Goal: Task Accomplishment & Management: Use online tool/utility

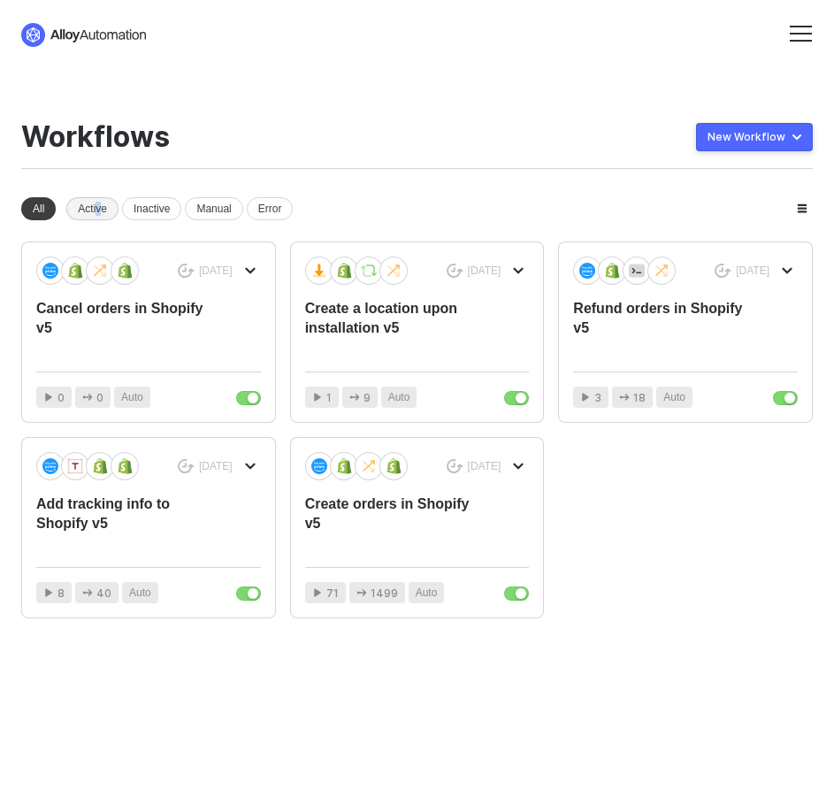
click at [100, 206] on div "Active" at bounding box center [92, 208] width 52 height 23
click at [48, 206] on div "All" at bounding box center [38, 208] width 34 height 23
click at [380, 305] on div "Create a location upon installation v5" at bounding box center [395, 328] width 180 height 58
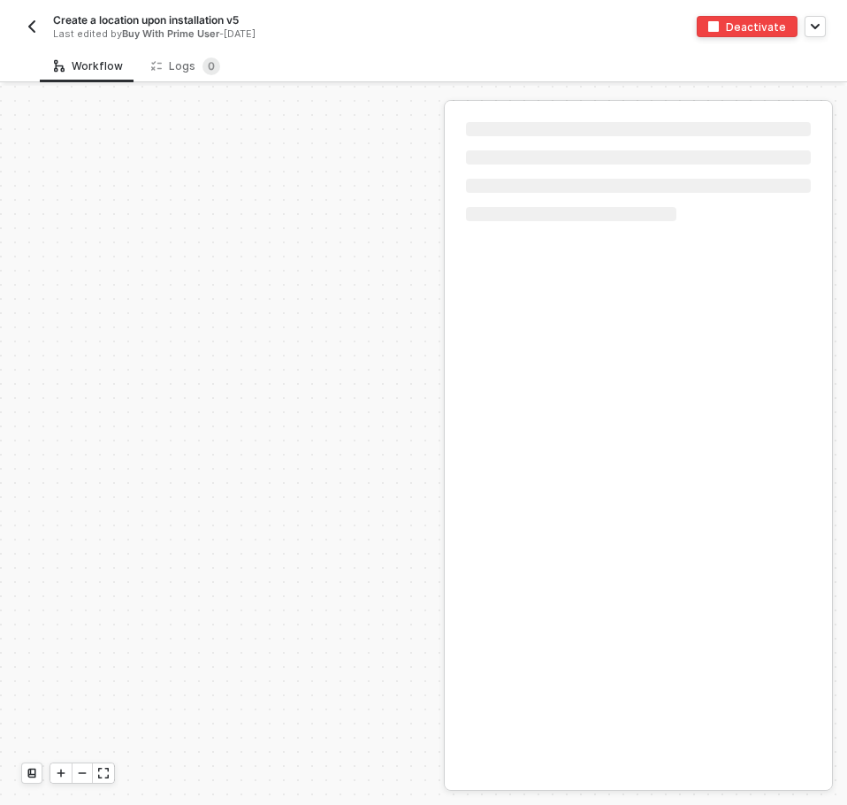
scroll to position [423, 0]
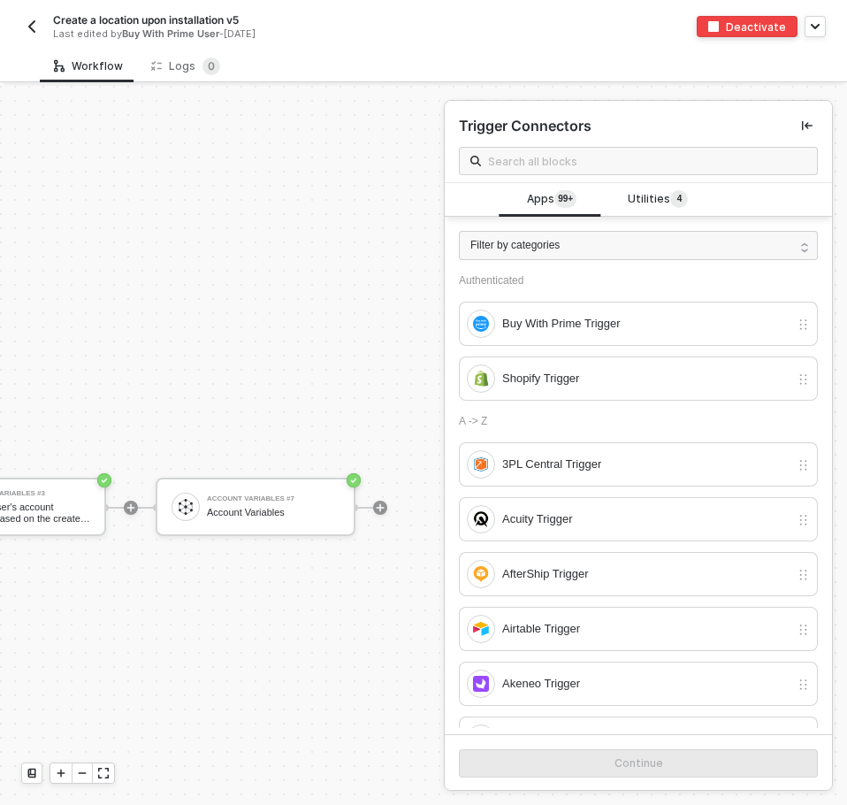
scroll to position [423, 3314]
click at [33, 28] on img "button" at bounding box center [32, 26] width 14 height 14
